Goal: Transaction & Acquisition: Download file/media

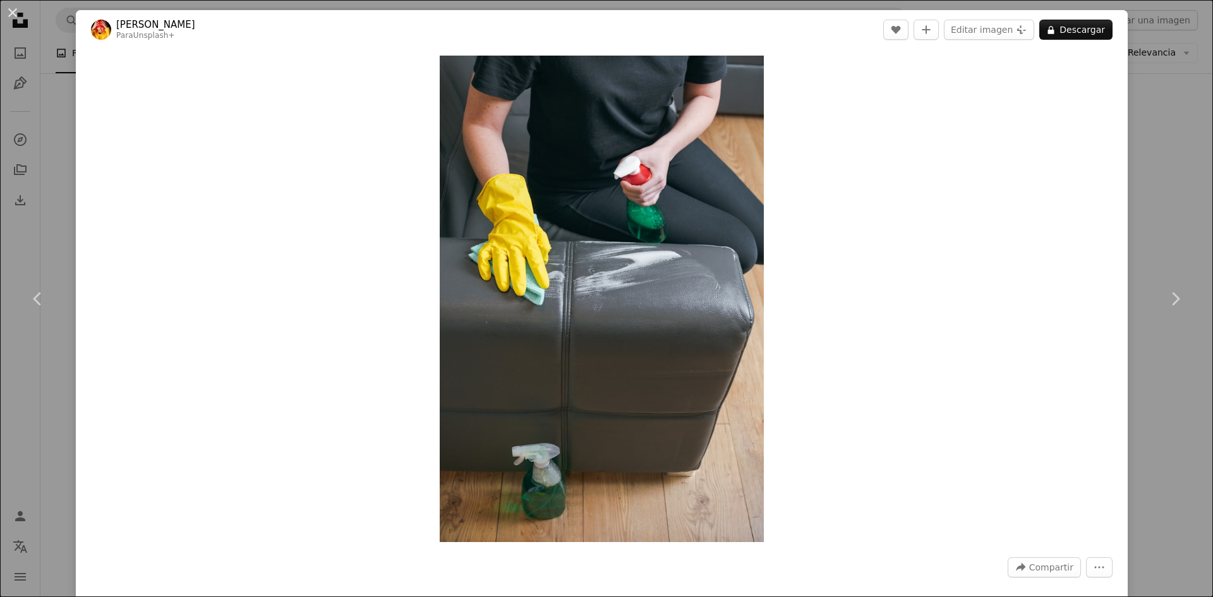
scroll to position [3988, 0]
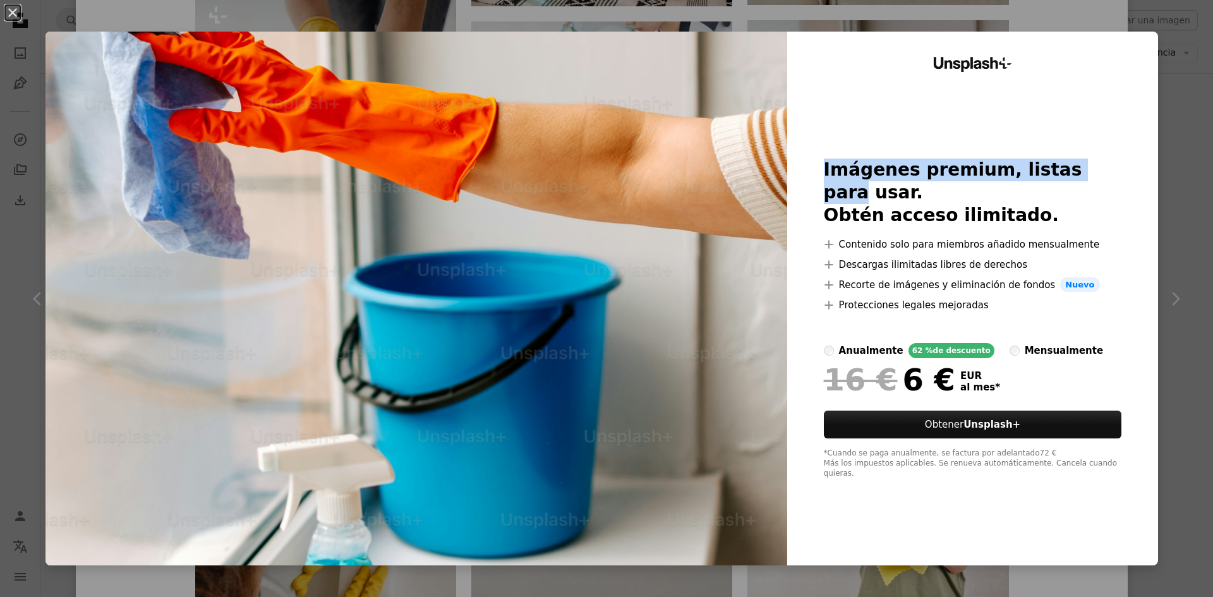
drag, startPoint x: 1150, startPoint y: 15, endPoint x: 1153, endPoint y: 49, distance: 34.3
click at [1150, 15] on div "An X shape Unsplash+ Imágenes premium, listas para usar. Obtén acceso ilimitado…" at bounding box center [606, 298] width 1213 height 597
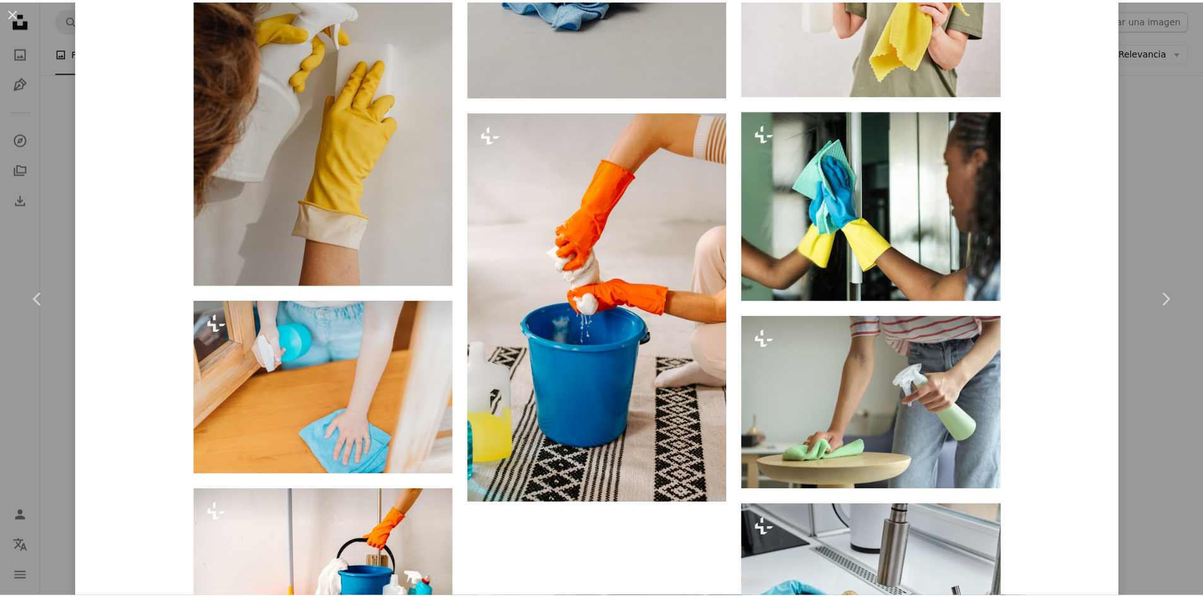
scroll to position [4872, 0]
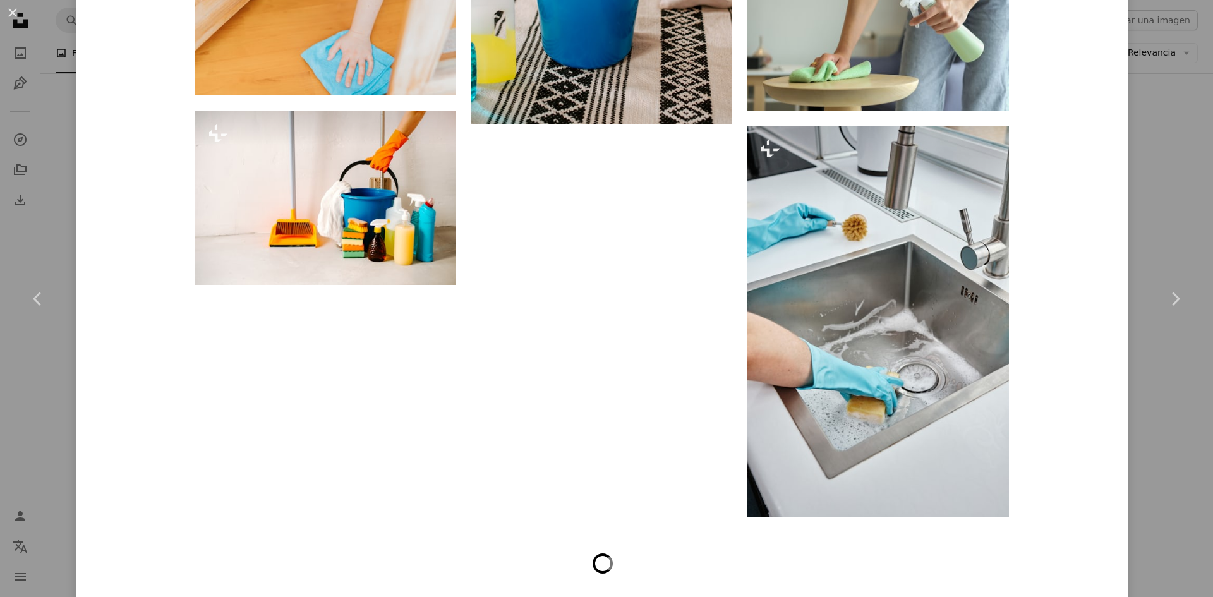
click at [9, 5] on button "An X shape" at bounding box center [12, 12] width 15 height 15
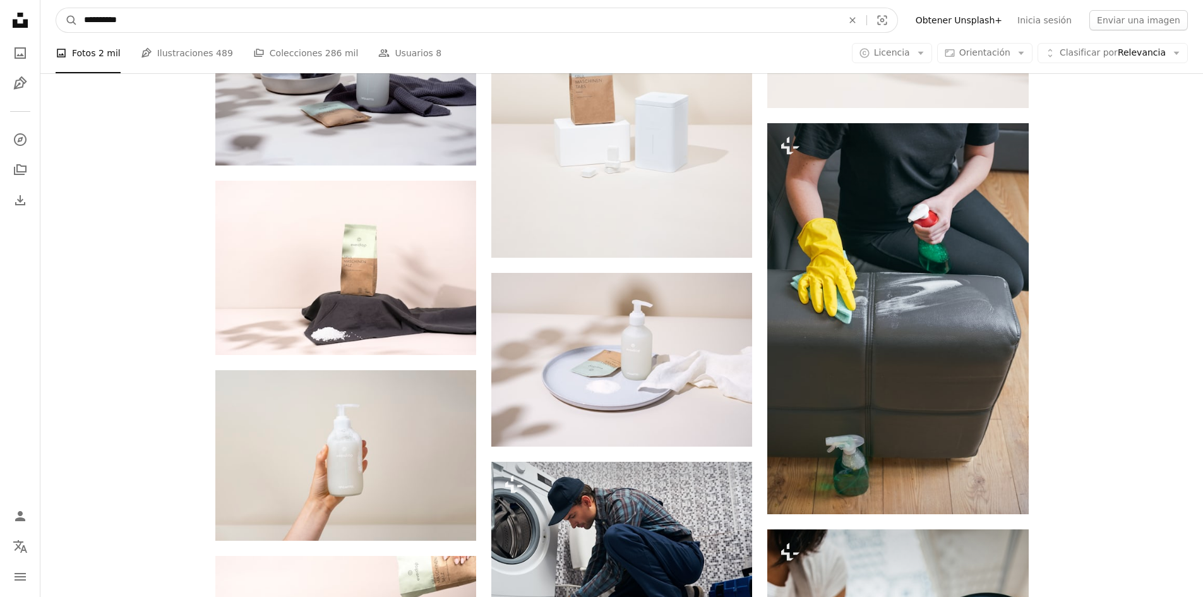
click at [143, 17] on input "**********" at bounding box center [458, 20] width 761 height 24
type input "**********"
click at [56, 8] on button "A magnifying glass" at bounding box center [66, 20] width 21 height 24
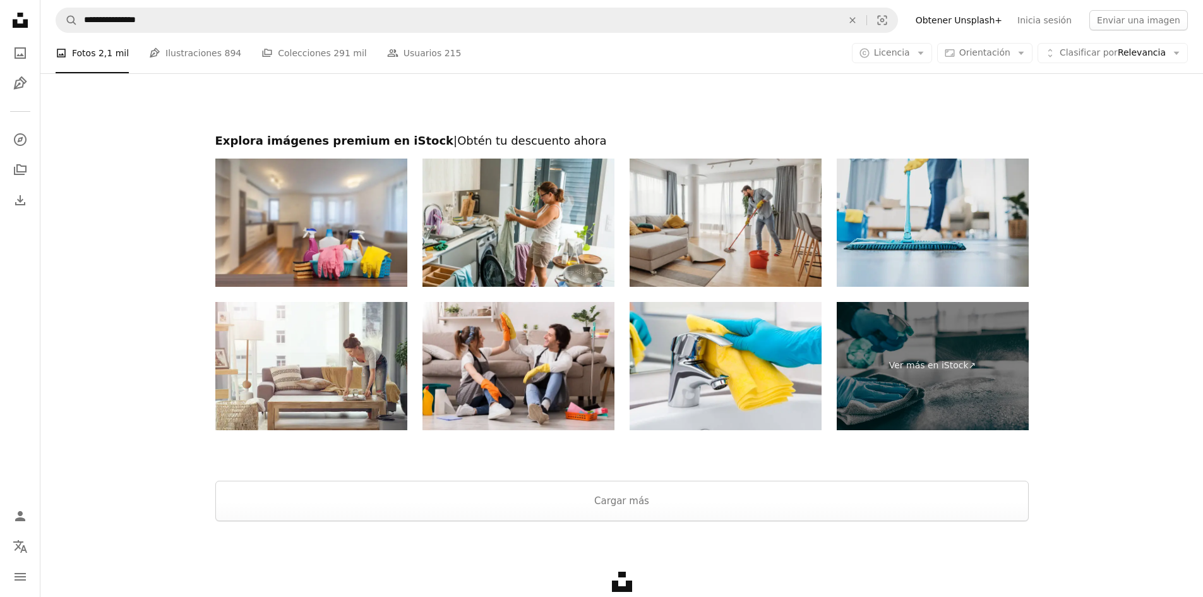
scroll to position [2404, 0]
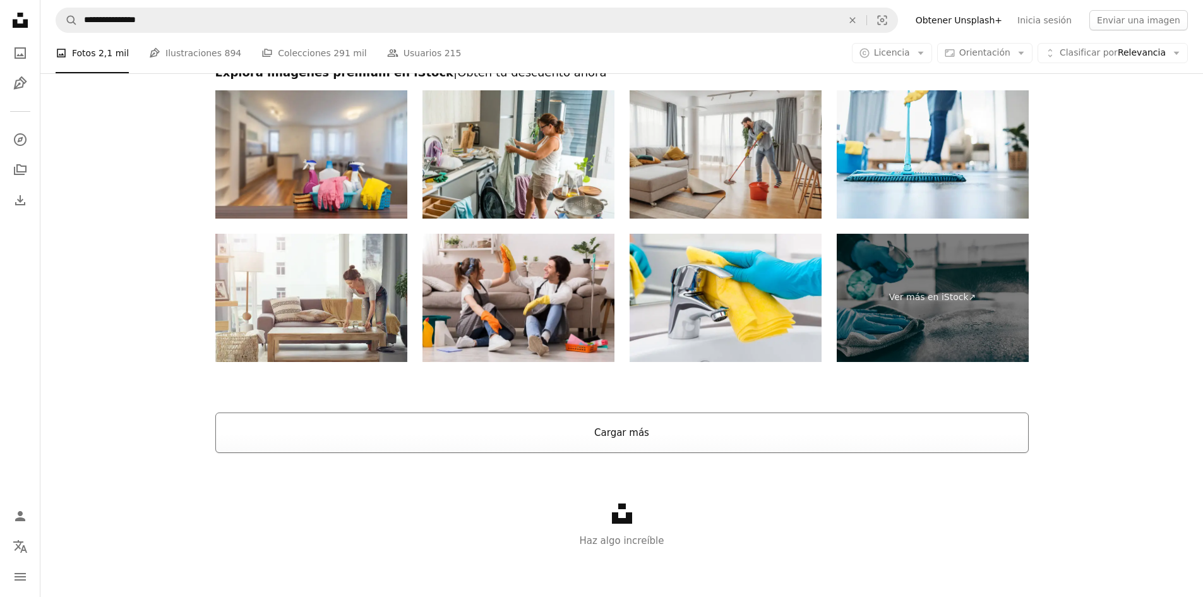
click at [793, 436] on button "Cargar más" at bounding box center [622, 433] width 814 height 40
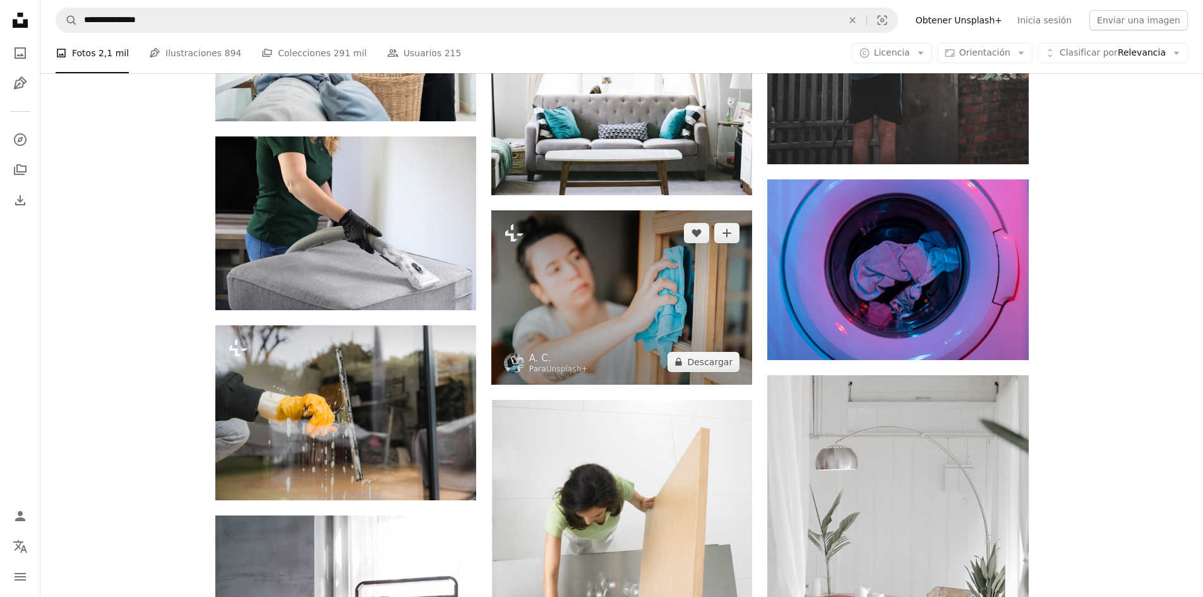
scroll to position [6321, 0]
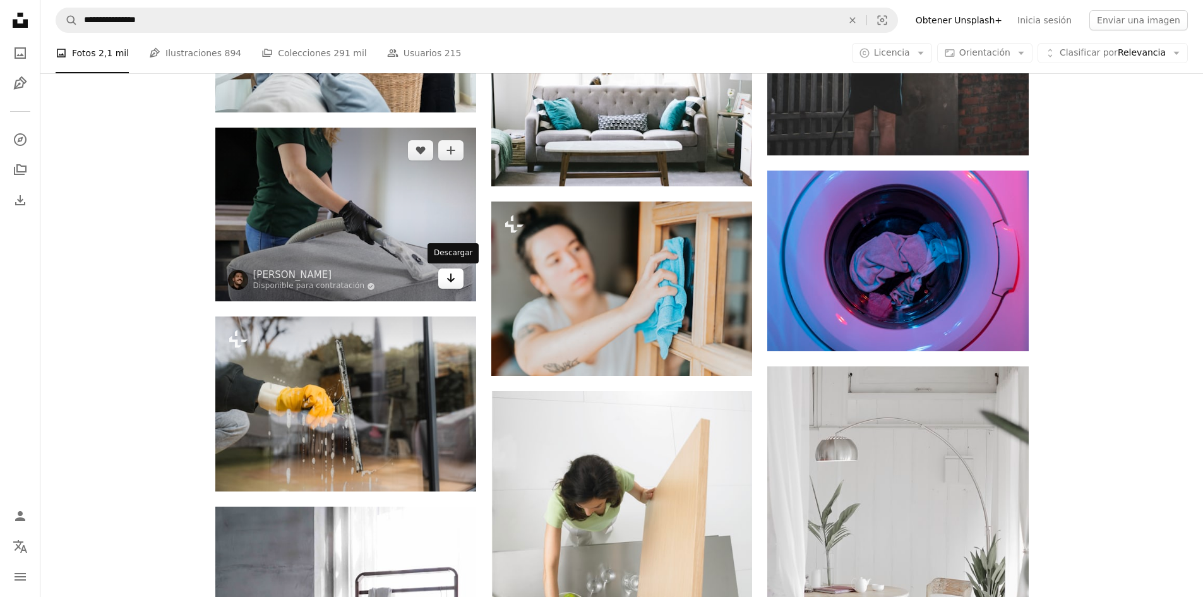
click at [454, 279] on icon "Descargar" at bounding box center [451, 278] width 8 height 9
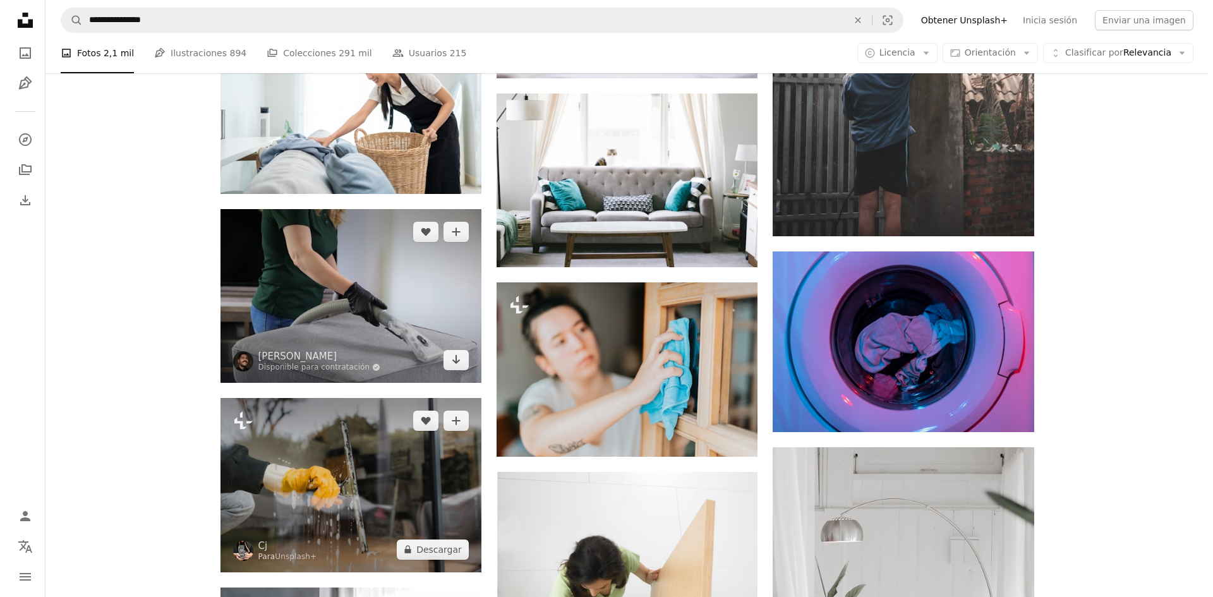
scroll to position [6384, 0]
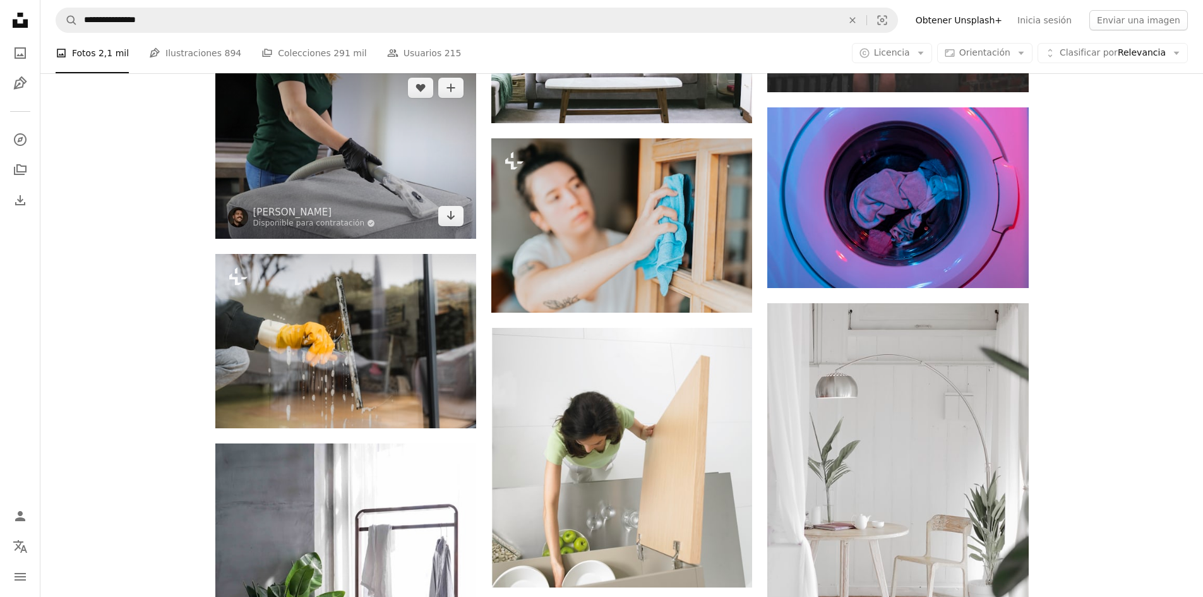
click at [318, 166] on img at bounding box center [345, 152] width 261 height 174
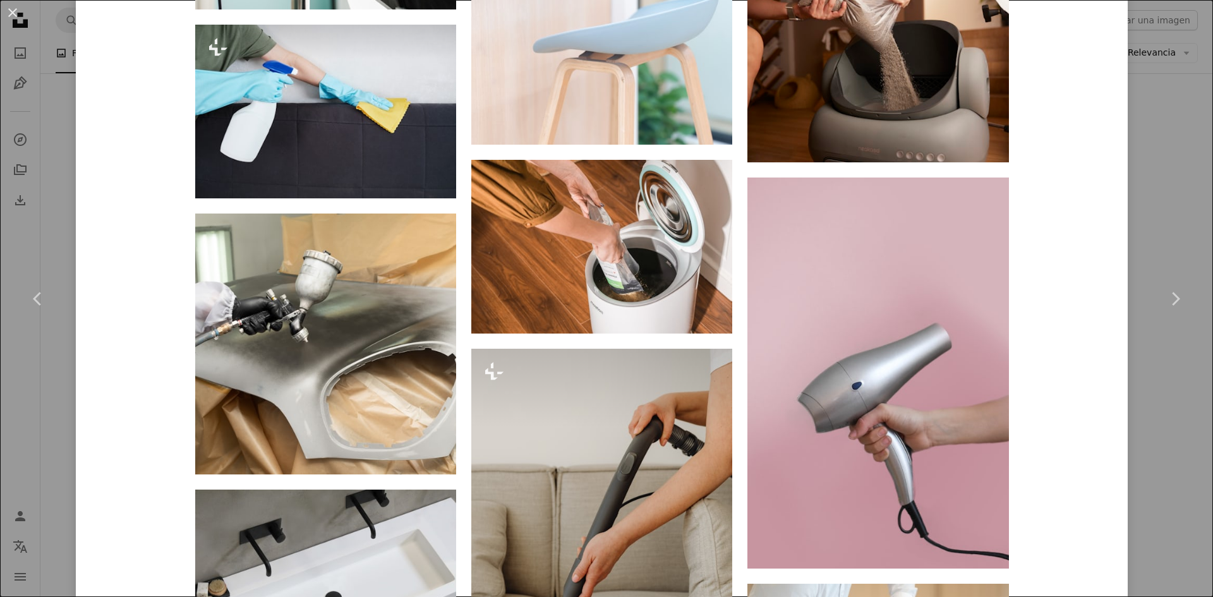
scroll to position [2843, 0]
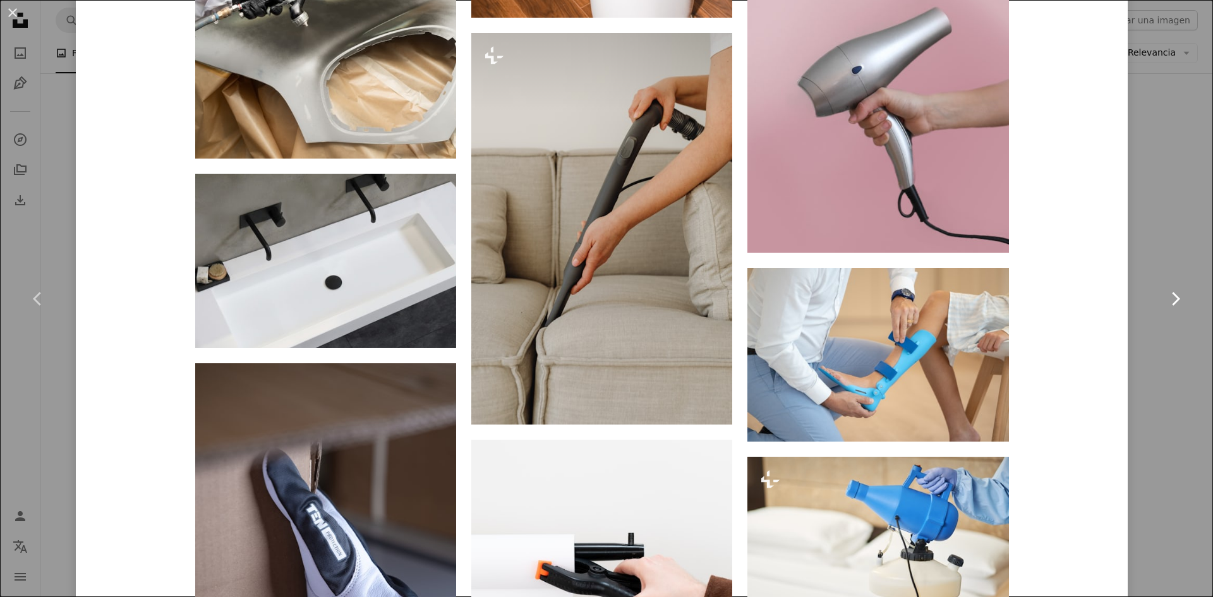
click at [1171, 332] on link "Chevron right" at bounding box center [1175, 298] width 76 height 121
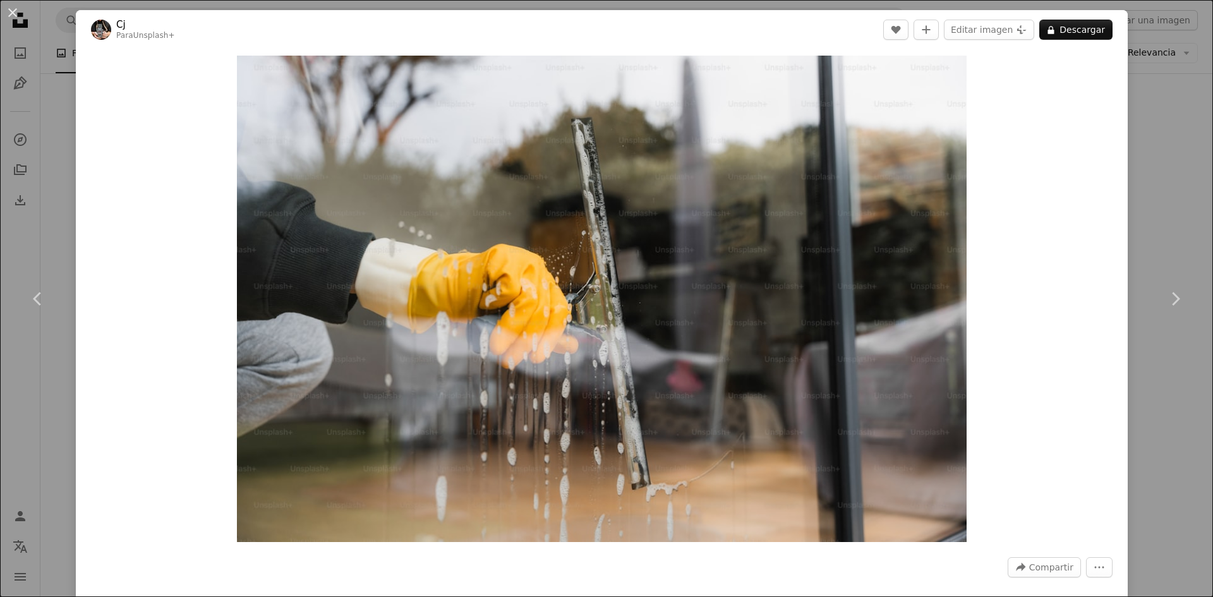
click at [1143, 124] on div "An X shape Chevron left Chevron right Cj Para Unsplash+ A heart A plus sign Edi…" at bounding box center [606, 298] width 1213 height 597
